Goal: Task Accomplishment & Management: Use online tool/utility

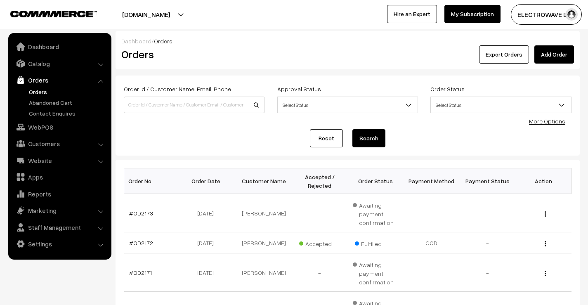
click at [37, 93] on link "Orders" at bounding box center [68, 92] width 82 height 9
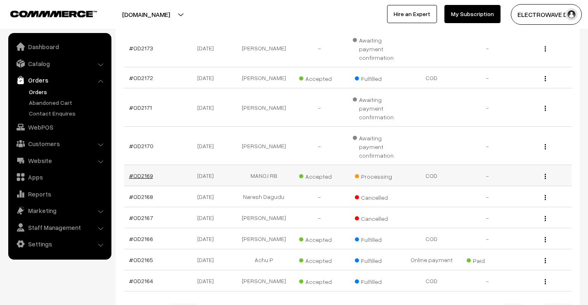
click at [138, 175] on link "#OD2169" at bounding box center [141, 175] width 24 height 7
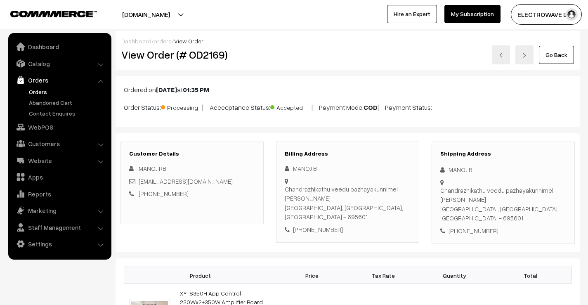
click at [195, 58] on h2 "View Order (# OD2169)" at bounding box center [192, 54] width 143 height 13
copy h2 "OD2169"
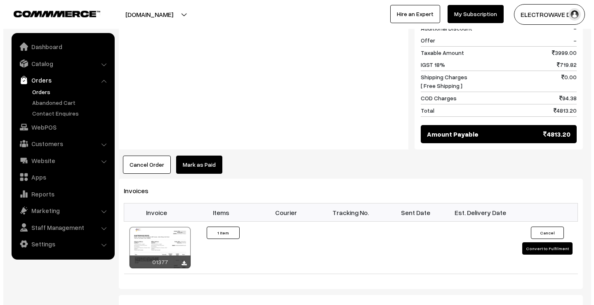
scroll to position [495, 0]
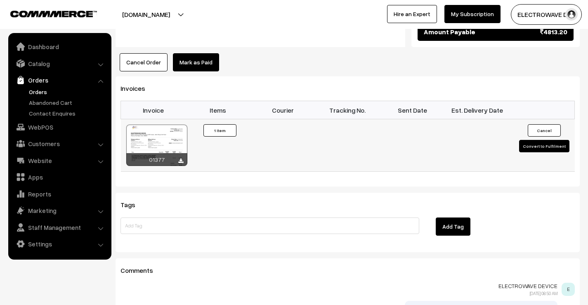
click at [541, 140] on button "Convert to Fulfilment" at bounding box center [544, 146] width 50 height 12
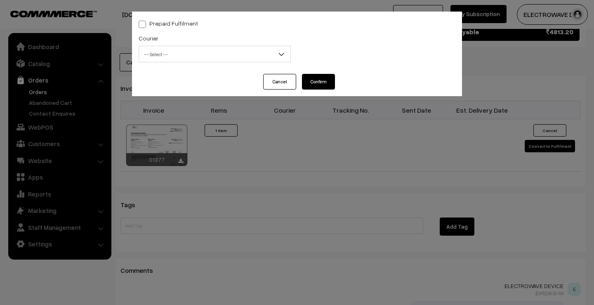
click at [173, 54] on span "-- Select --" at bounding box center [214, 54] width 151 height 14
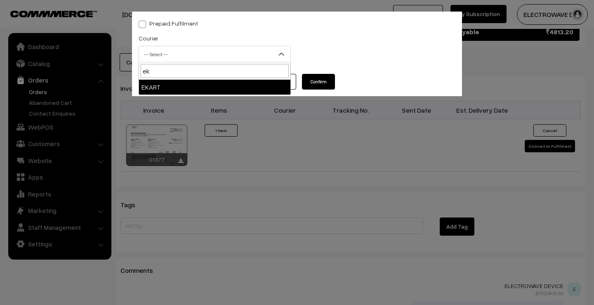
type input "ek"
select select "9"
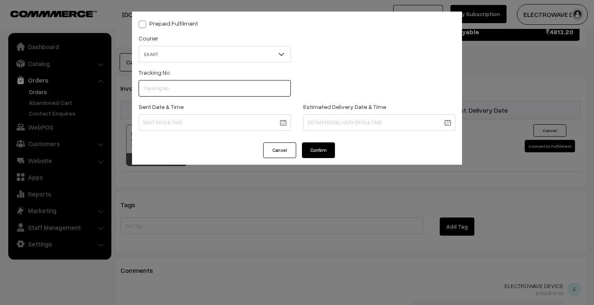
click at [205, 89] on input "text" at bounding box center [215, 88] width 152 height 17
paste input "SOSC1001927276"
type input "SOSC1001927276"
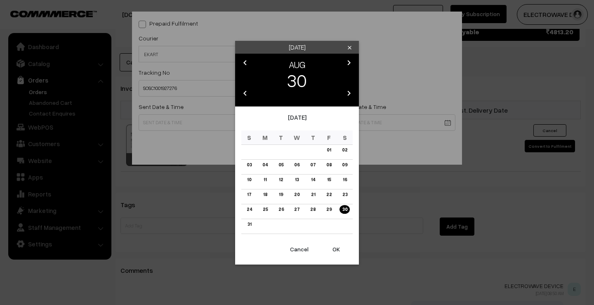
click at [333, 253] on button "OK" at bounding box center [336, 249] width 33 height 18
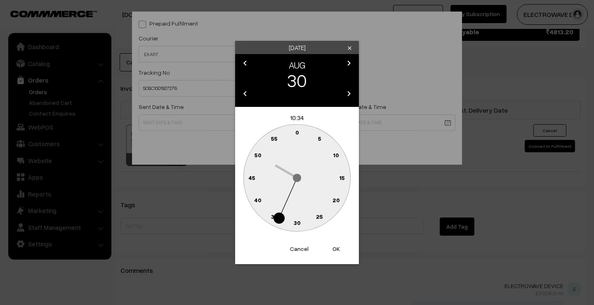
click at [333, 253] on button "OK" at bounding box center [336, 249] width 33 height 18
type input "[DATE] 10:34"
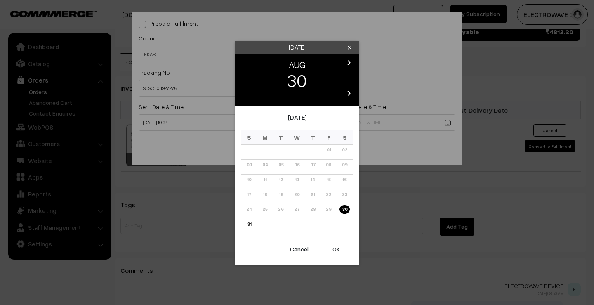
click at [348, 63] on icon "chevron_right" at bounding box center [349, 63] width 10 height 10
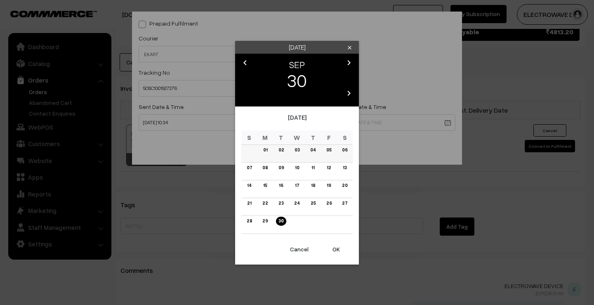
click at [312, 149] on link "04" at bounding box center [313, 150] width 10 height 9
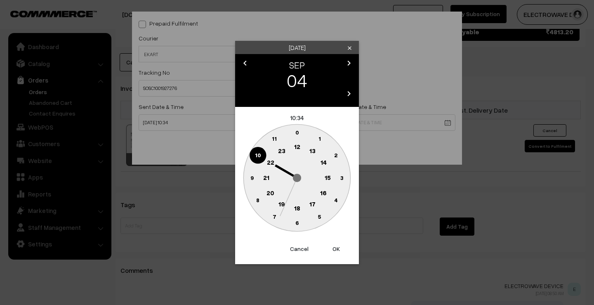
click at [333, 251] on button "OK" at bounding box center [336, 249] width 33 height 18
type input "[DATE] 10:34"
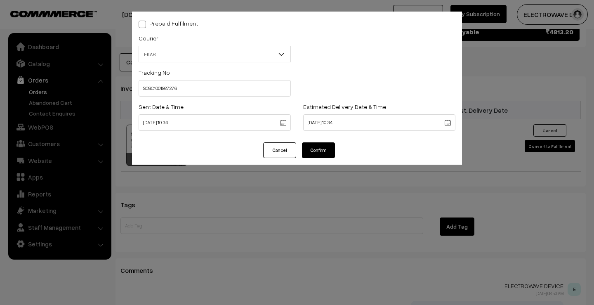
click at [325, 156] on button "Confirm" at bounding box center [318, 150] width 33 height 16
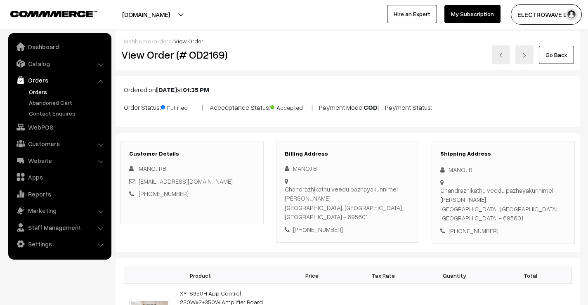
scroll to position [495, 0]
